Goal: Understand process/instructions: Learn about a topic

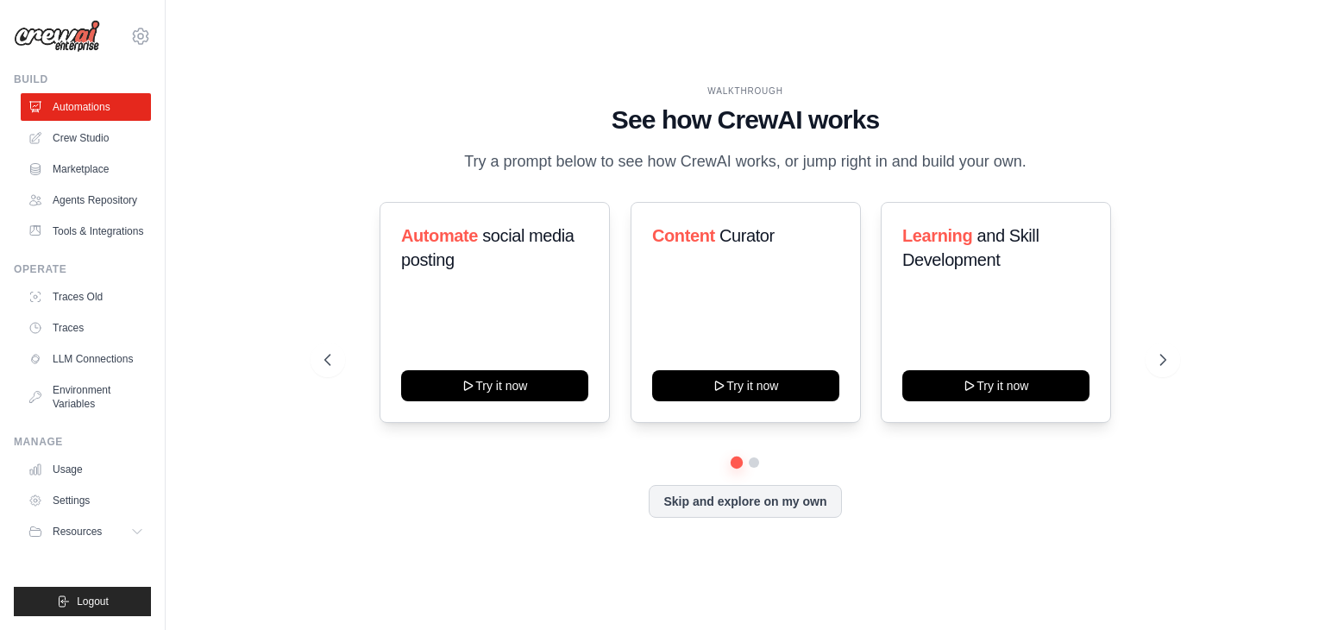
drag, startPoint x: 334, startPoint y: 97, endPoint x: 1177, endPoint y: 494, distance: 932.5
click at [1177, 494] on div "WALKTHROUGH See how [PERSON_NAME] works Try a prompt below to see how [PERSON_N…" at bounding box center [745, 315] width 883 height 461
drag, startPoint x: 1177, startPoint y: 494, endPoint x: 510, endPoint y: 91, distance: 779.6
click at [510, 91] on div "WALKTHROUGH See how [PERSON_NAME] works Try a prompt below to see how [PERSON_N…" at bounding box center [745, 315] width 883 height 461
click at [497, 78] on div "WALKTHROUGH See how [PERSON_NAME] works Try a prompt below to see how [PERSON_N…" at bounding box center [745, 314] width 1104 height 595
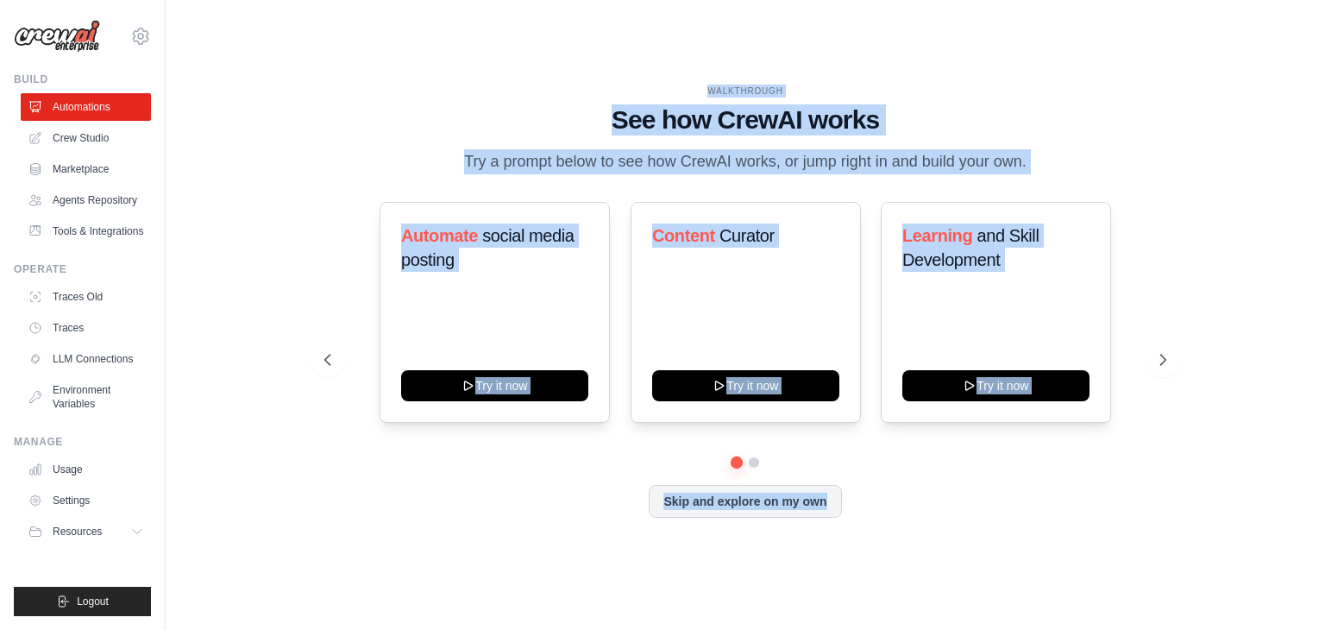
drag, startPoint x: 497, startPoint y: 78, endPoint x: 1152, endPoint y: 582, distance: 827.2
click at [1152, 582] on div "WALKTHROUGH See how [PERSON_NAME] works Try a prompt below to see how [PERSON_N…" at bounding box center [745, 314] width 1104 height 595
